Goal: Transaction & Acquisition: Purchase product/service

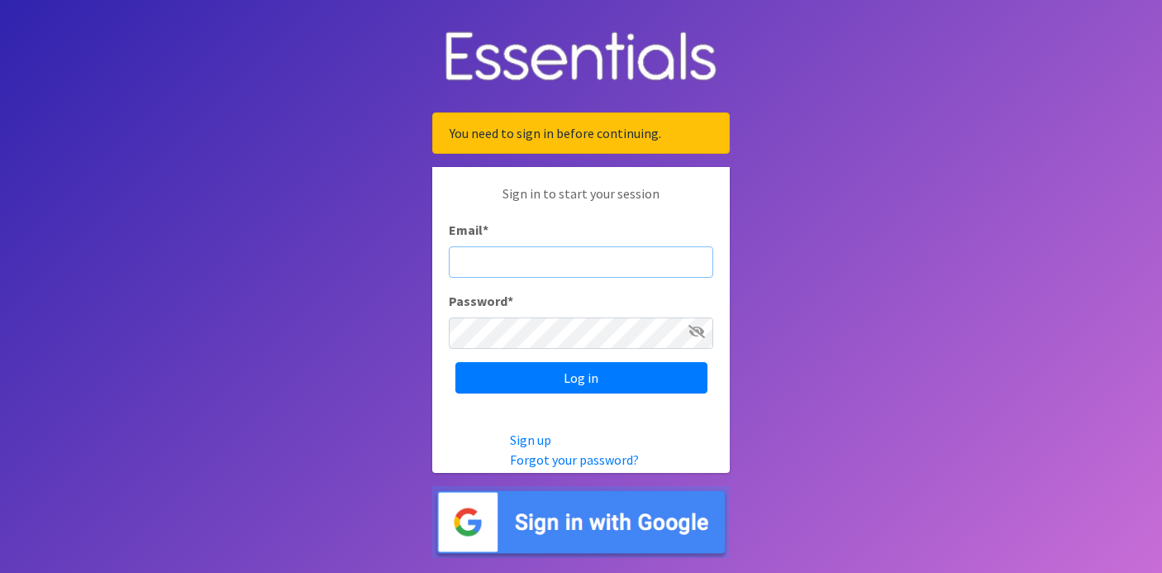
click at [562, 262] on input "Email *" at bounding box center [581, 261] width 265 height 31
type input "judi.meighan@gmail.com"
click at [637, 255] on input "judi.meighan@gmail.com" at bounding box center [581, 261] width 265 height 31
type input "judi@momshelpingmomsfoundation.org"
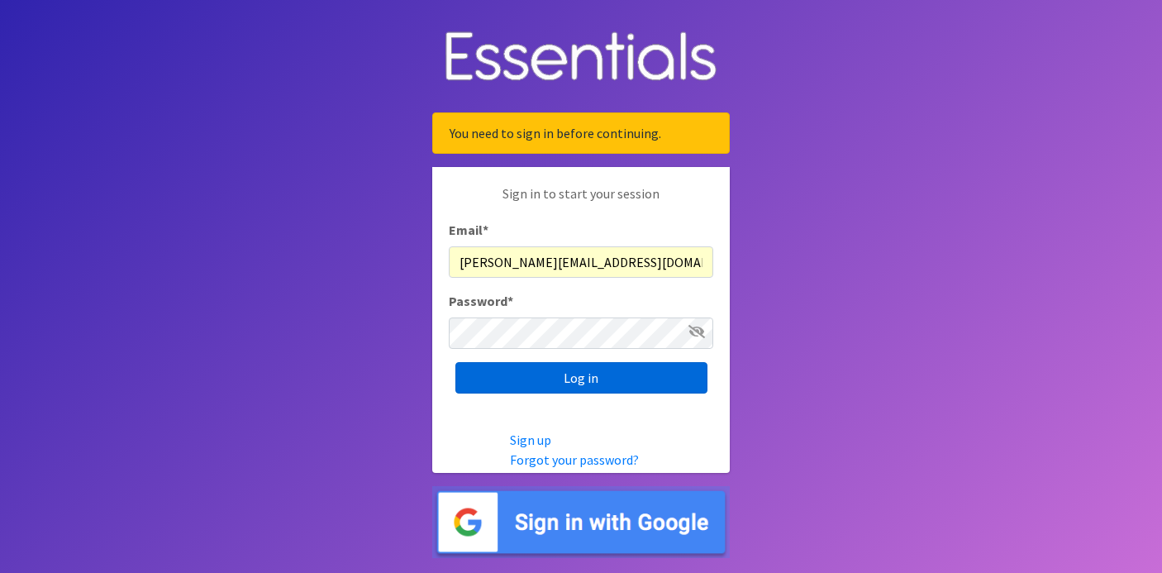
click at [637, 376] on input "Log in" at bounding box center [581, 377] width 252 height 31
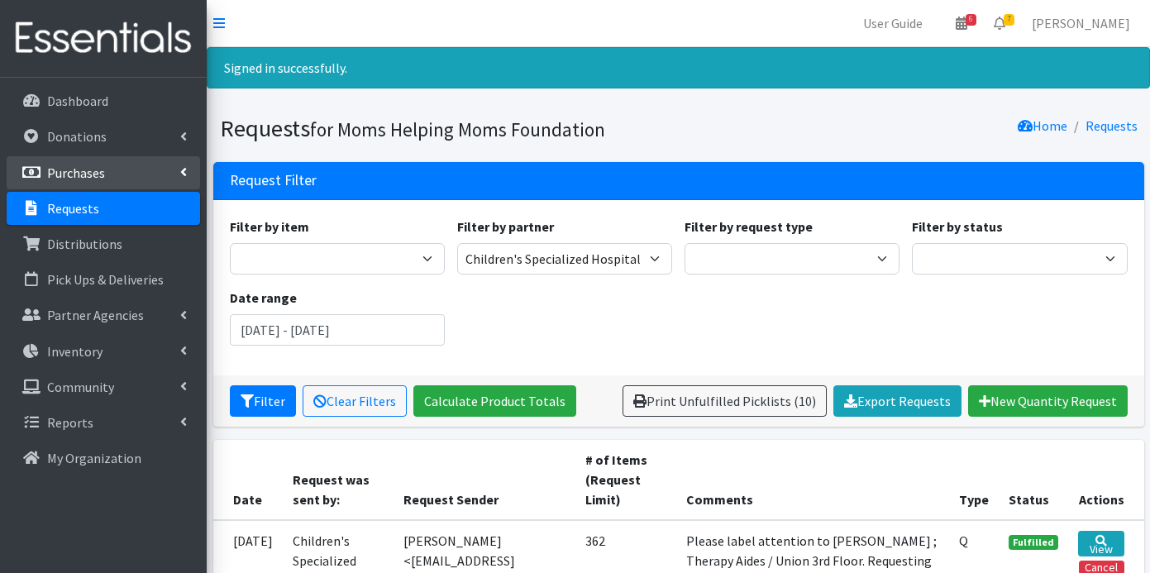
click at [82, 173] on p "Purchases" at bounding box center [76, 173] width 58 height 17
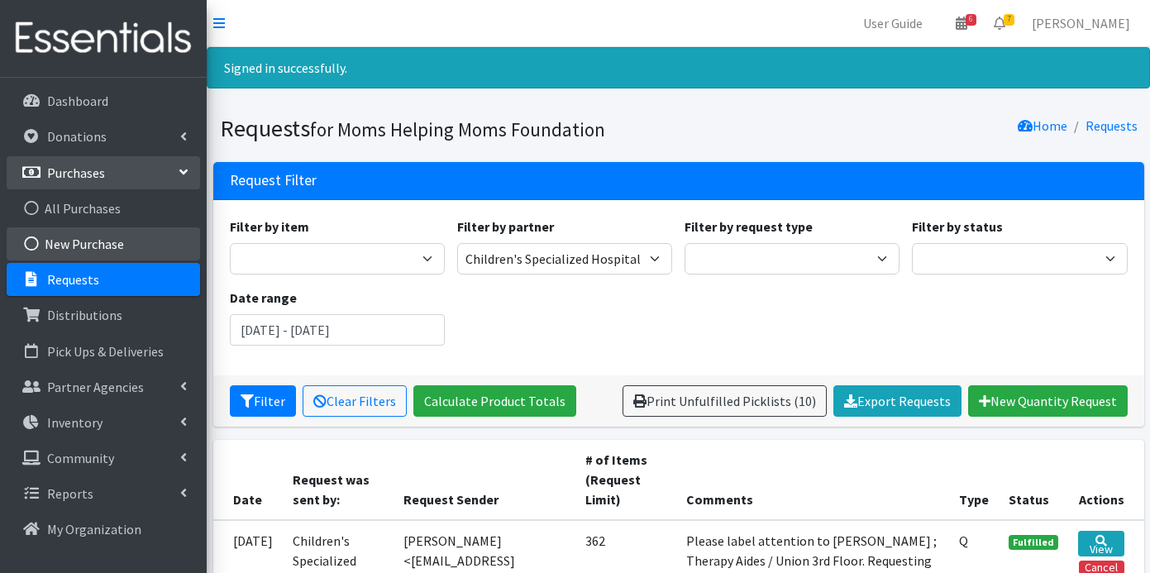
click at [90, 244] on link "New Purchase" at bounding box center [103, 243] width 193 height 33
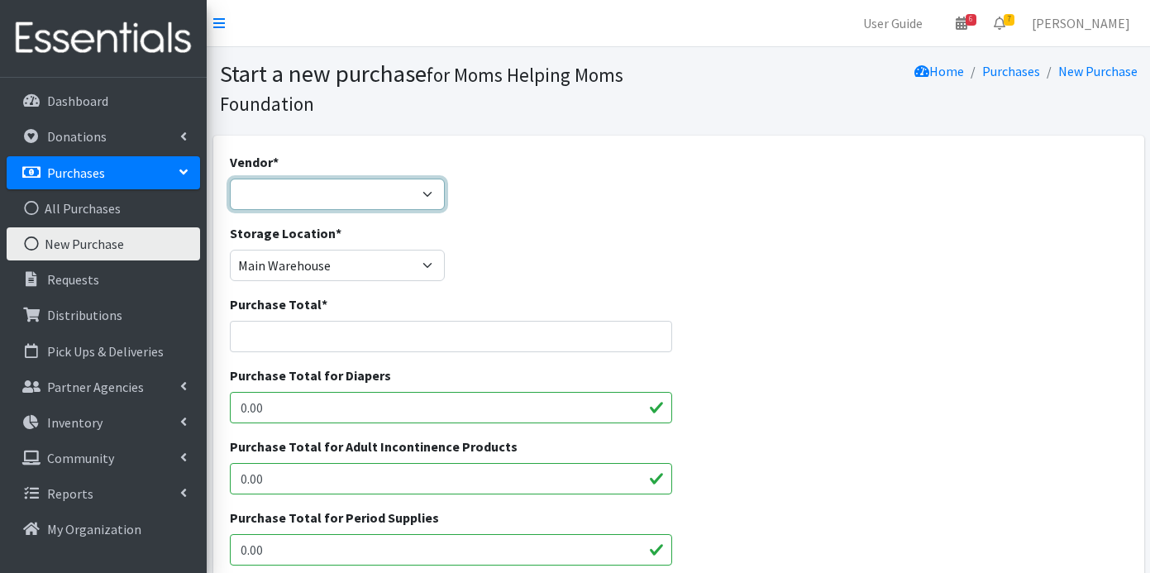
click at [319, 201] on select "Amazon [PERSON_NAME] & [PERSON_NAME] Girls Helping Girls Period HDI Jubilee Sal…" at bounding box center [337, 194] width 215 height 31
select select "283"
click at [230, 179] on select "Amazon [PERSON_NAME] & [PERSON_NAME] Girls Helping Girls Period HDI Jubilee Sal…" at bounding box center [337, 194] width 215 height 31
click at [303, 336] on input "Purchase Total *" at bounding box center [451, 336] width 443 height 31
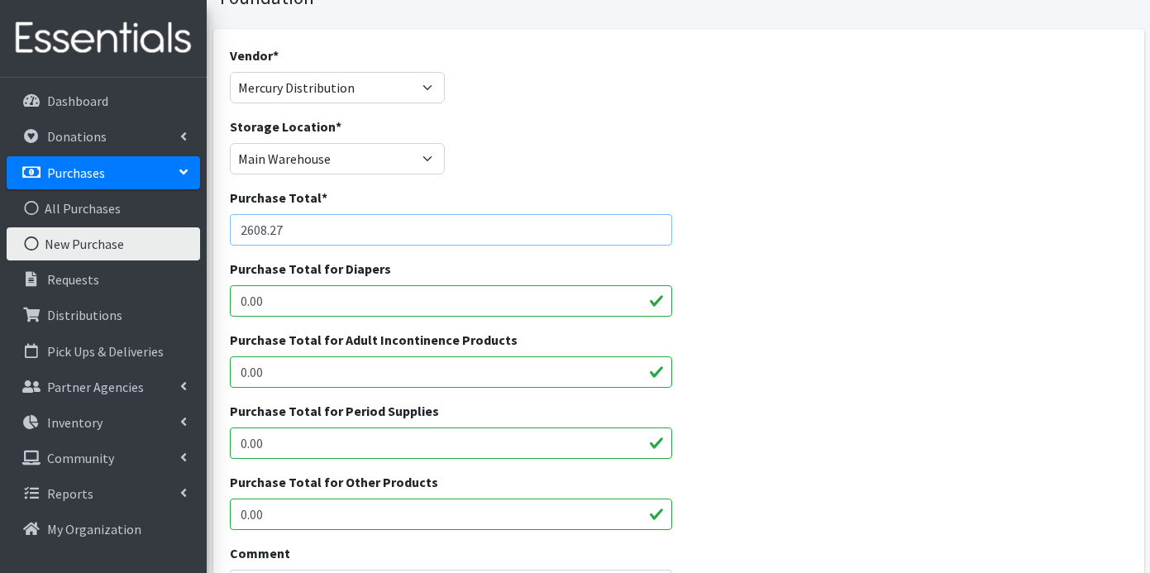
scroll to position [303, 0]
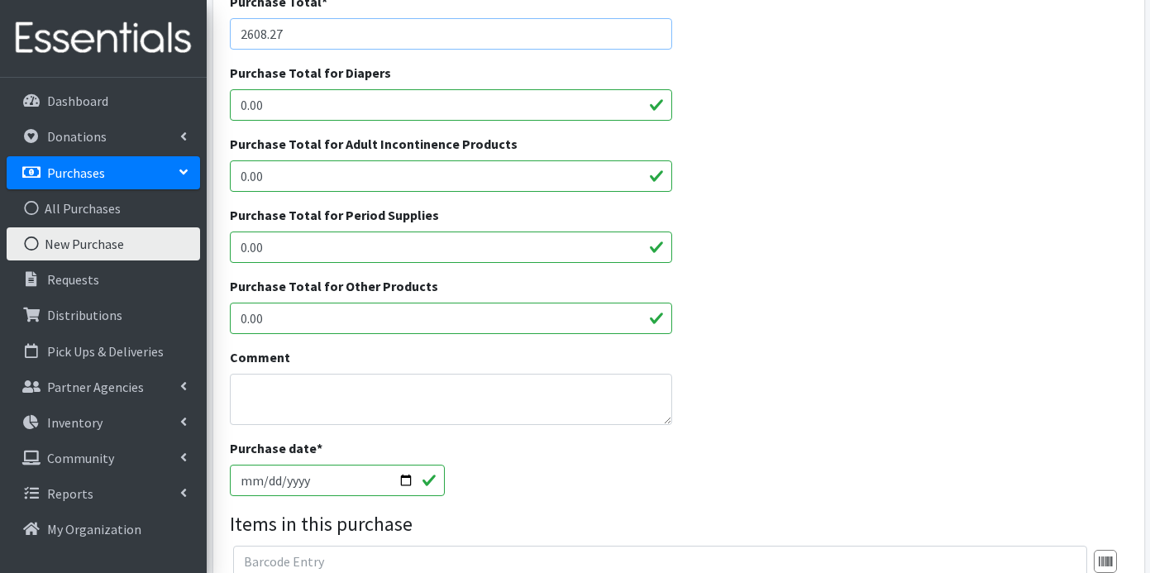
type input "2608.27"
click at [384, 319] on input "0.00" at bounding box center [451, 318] width 443 height 31
type input "0"
type input "2608.27"
click at [389, 384] on textarea "Comment" at bounding box center [451, 399] width 443 height 51
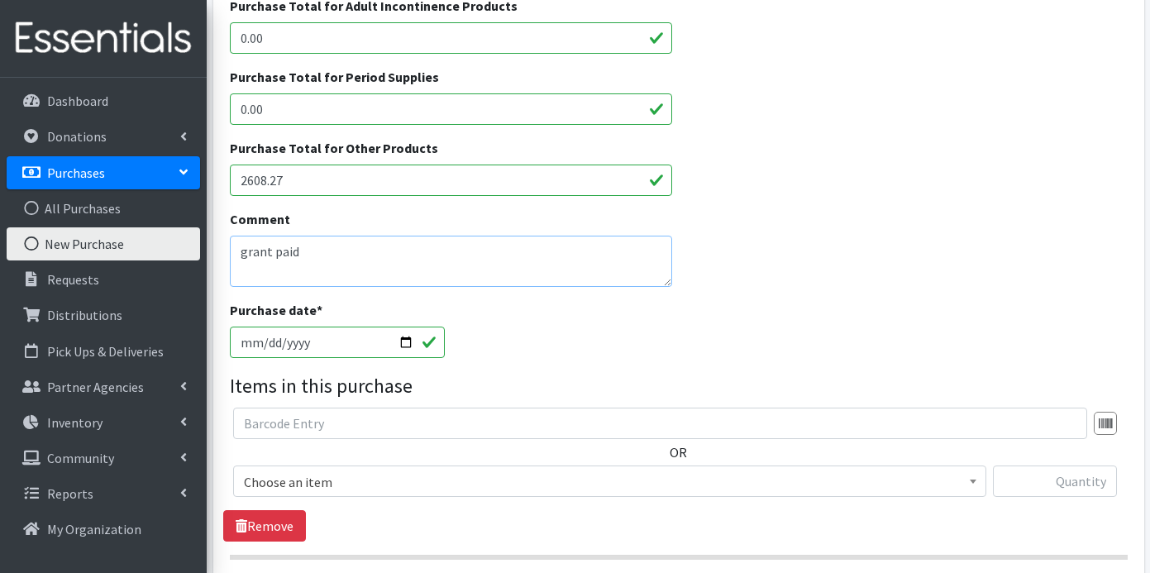
scroll to position [613, 0]
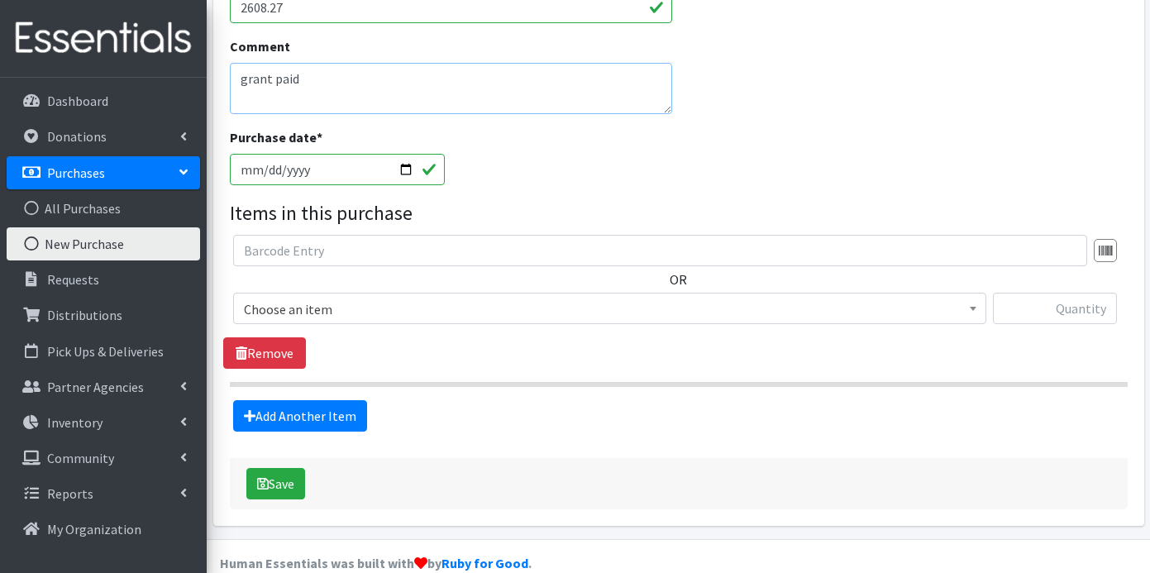
type textarea "grant paid"
click at [502, 310] on span "Choose an item" at bounding box center [610, 309] width 732 height 23
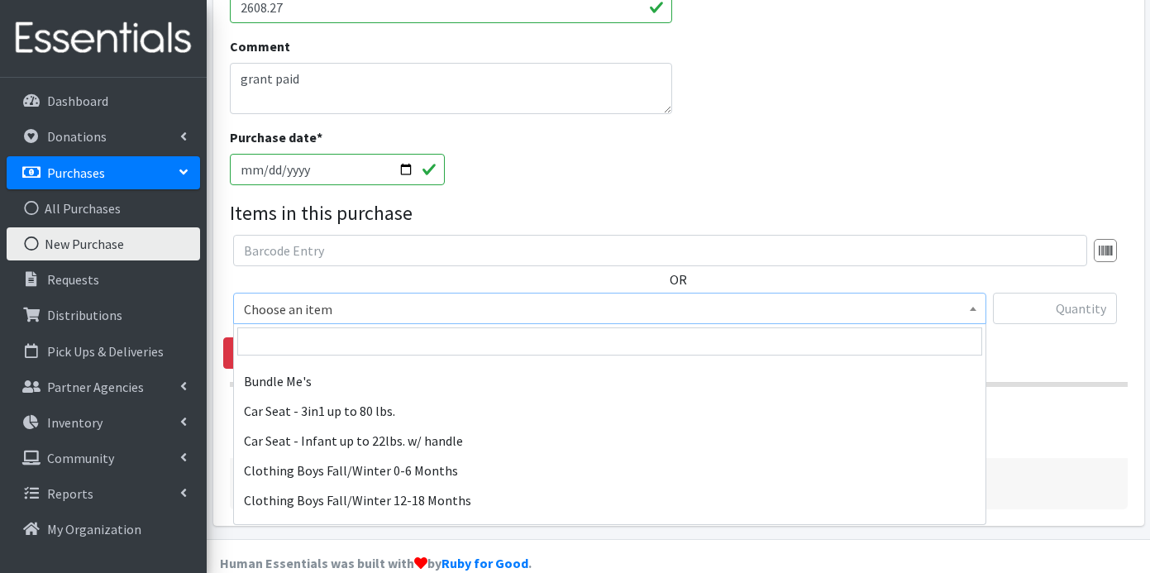
scroll to position [379, 0]
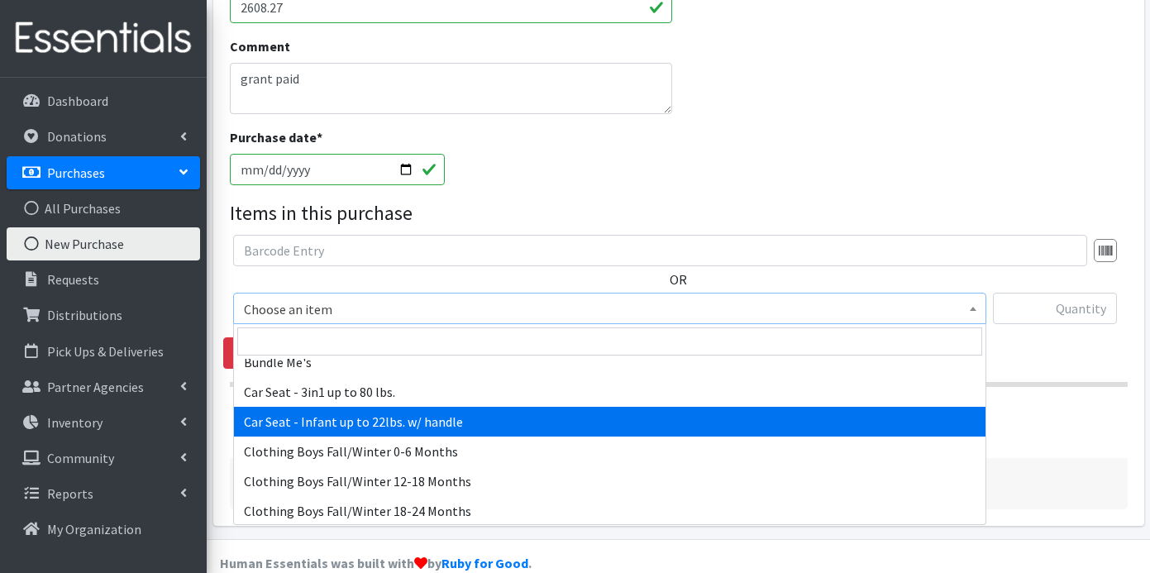
select select "7173"
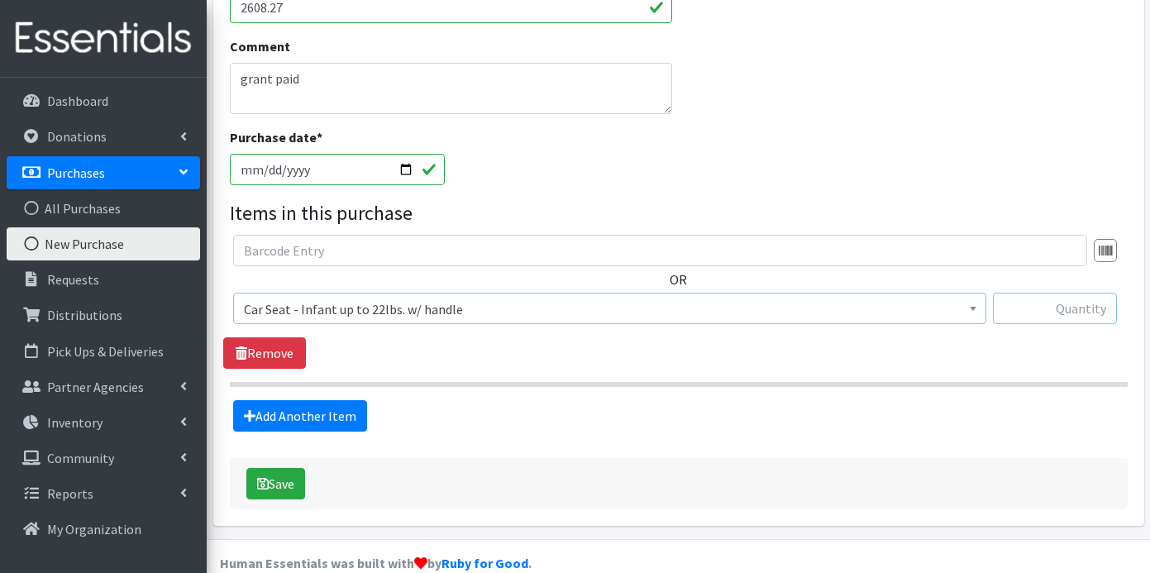
click at [1028, 308] on input "text" at bounding box center [1055, 308] width 124 height 31
type input "40"
click at [279, 480] on button "Save" at bounding box center [275, 483] width 59 height 31
